Goal: Check status: Check status

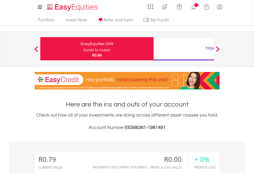
scroll to position [49, 81]
click at [84, 49] on div "Funds to invest:" at bounding box center [97, 49] width 27 height 5
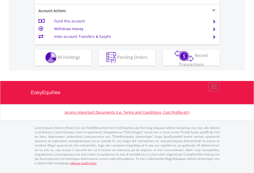
scroll to position [481, 0]
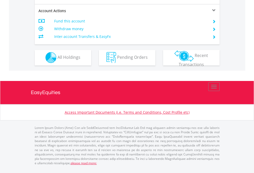
scroll to position [481, 0]
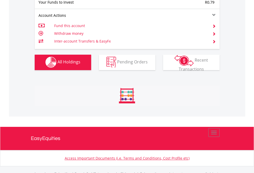
scroll to position [509, 0]
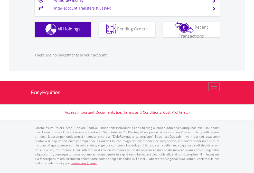
scroll to position [49, 81]
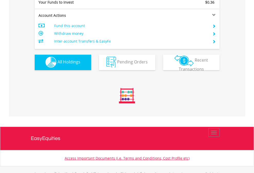
scroll to position [509, 0]
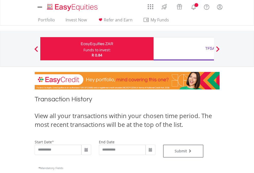
type input "**********"
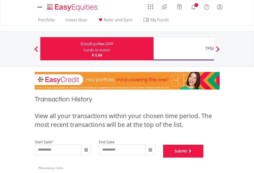
click at [204, 157] on button "Submit" at bounding box center [183, 150] width 41 height 13
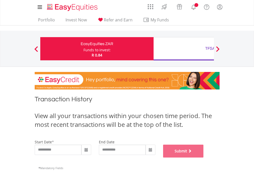
scroll to position [209, 0]
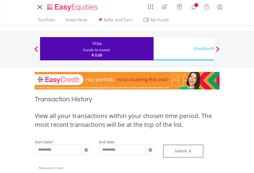
type input "**********"
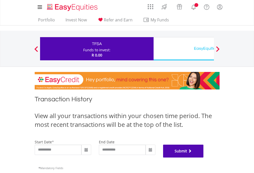
click at [204, 157] on button "Submit" at bounding box center [183, 150] width 41 height 13
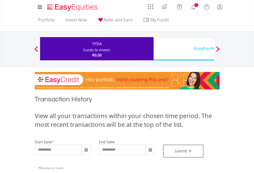
click at [184, 49] on div "EasyEquities USD" at bounding box center [210, 48] width 107 height 7
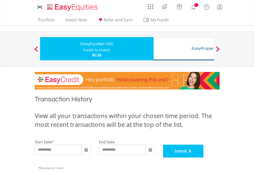
click at [204, 157] on button "Submit" at bounding box center [183, 150] width 41 height 13
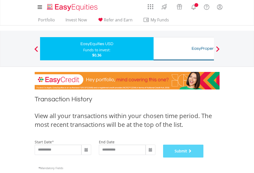
scroll to position [209, 0]
